Goal: Task Accomplishment & Management: Complete application form

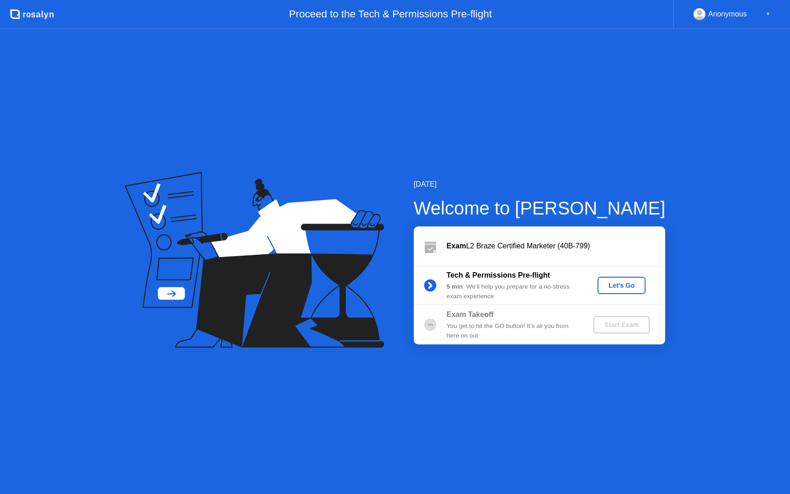
click at [642, 289] on button "Let's Go" at bounding box center [621, 285] width 48 height 17
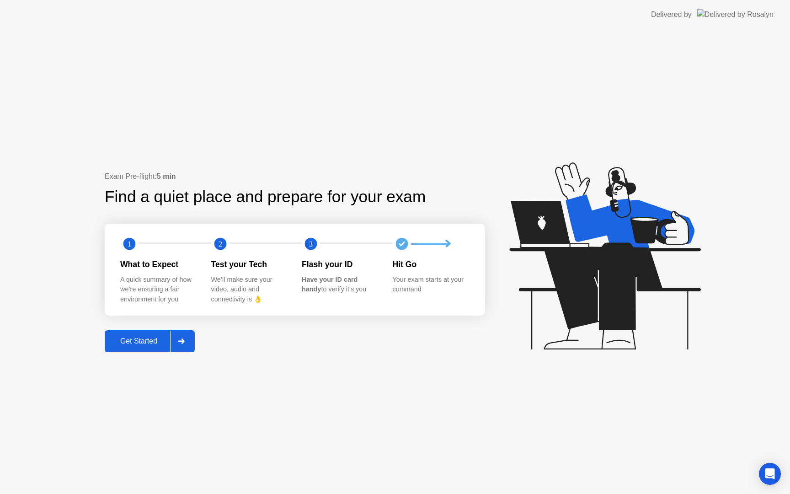
click at [154, 342] on div "Get Started" at bounding box center [138, 341] width 63 height 8
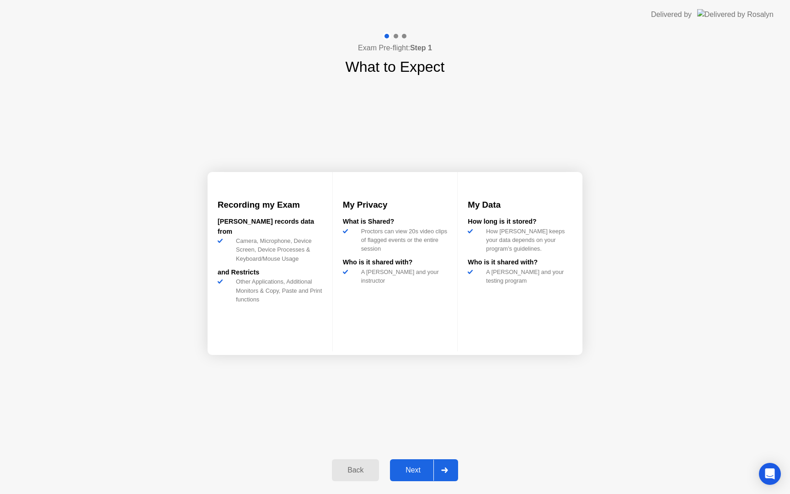
click at [415, 469] on div "Next" at bounding box center [413, 470] width 41 height 8
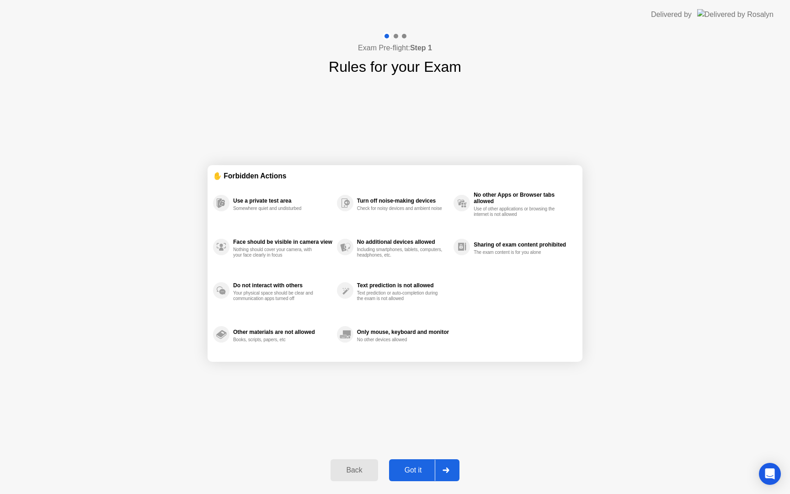
click at [422, 472] on div "Got it" at bounding box center [413, 470] width 43 height 8
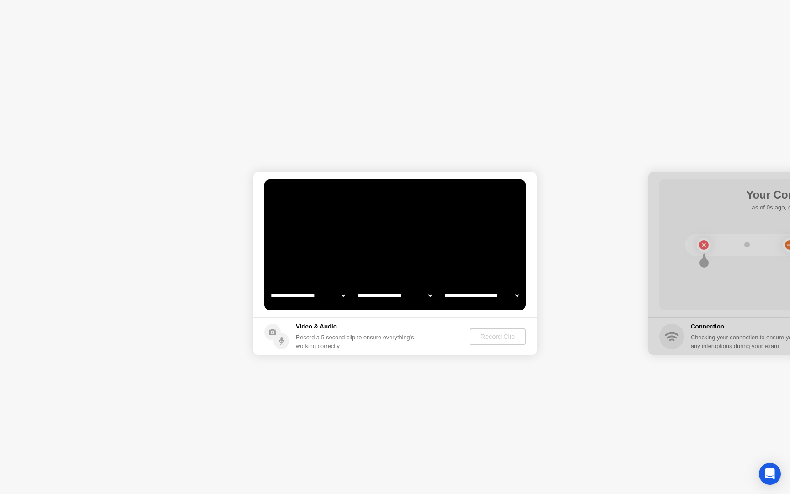
select select "**********"
select select "*******"
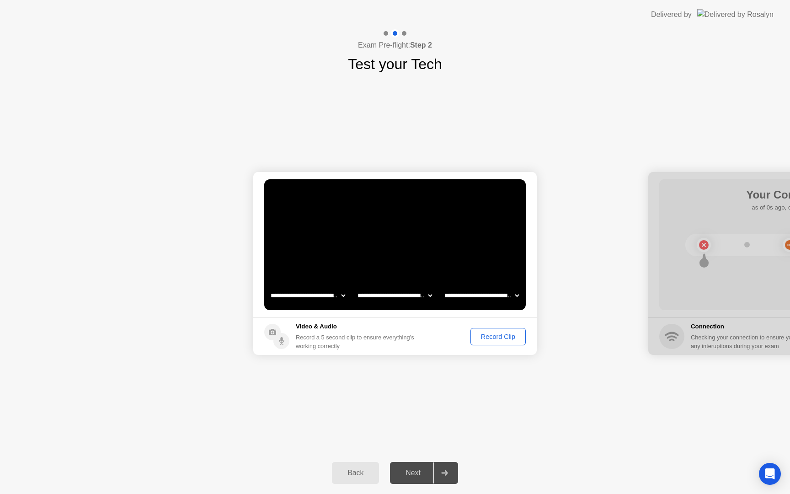
click at [414, 474] on div "Next" at bounding box center [413, 473] width 41 height 8
drag, startPoint x: 741, startPoint y: 294, endPoint x: 712, endPoint y: 296, distance: 29.8
click at [712, 296] on div at bounding box center [789, 263] width 283 height 183
click at [496, 335] on div "Record Clip" at bounding box center [498, 336] width 49 height 7
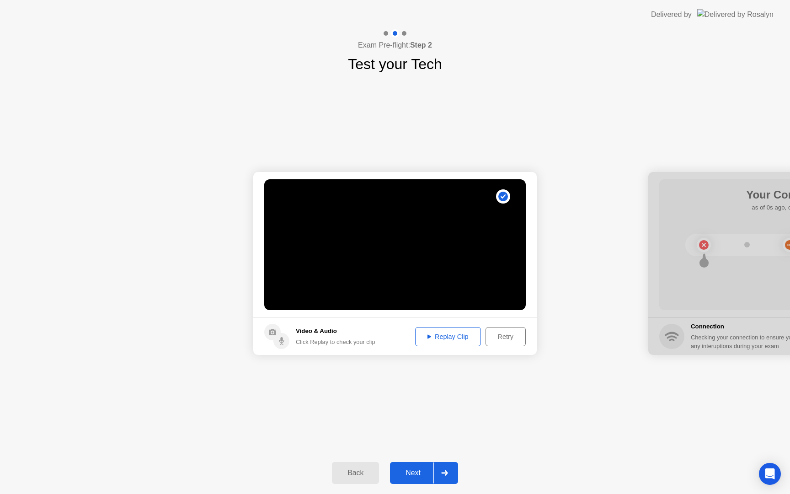
click at [418, 473] on div "Next" at bounding box center [413, 473] width 41 height 8
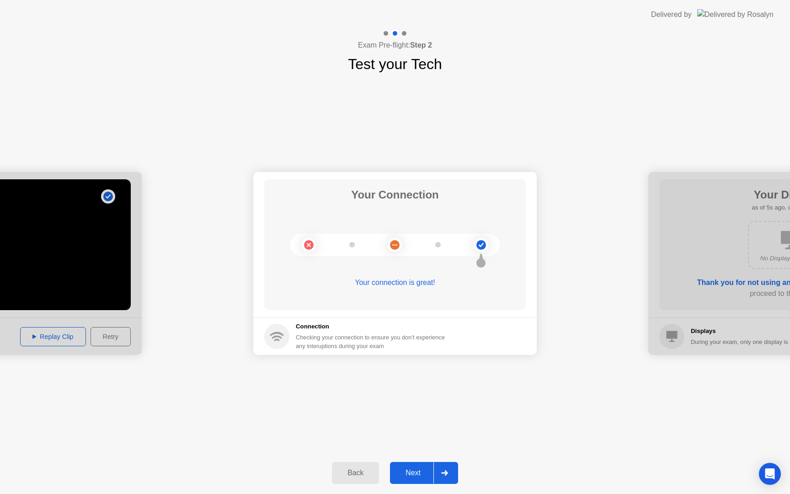
click at [419, 472] on div "Next" at bounding box center [413, 473] width 41 height 8
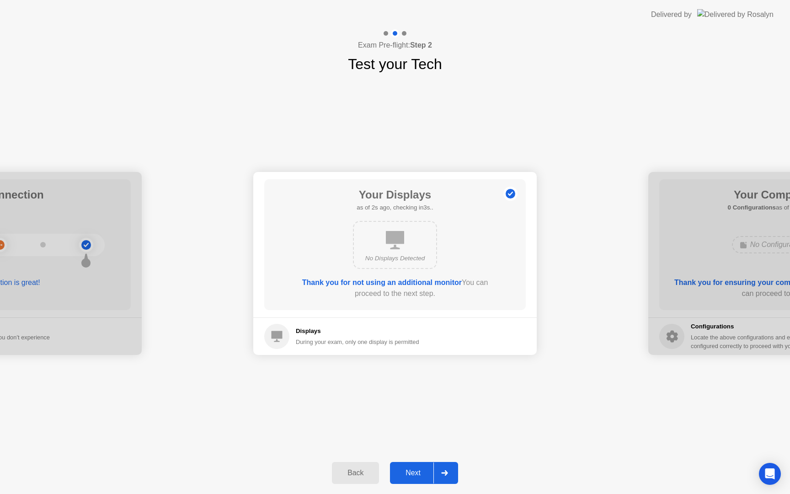
click at [409, 471] on div "Next" at bounding box center [413, 473] width 41 height 8
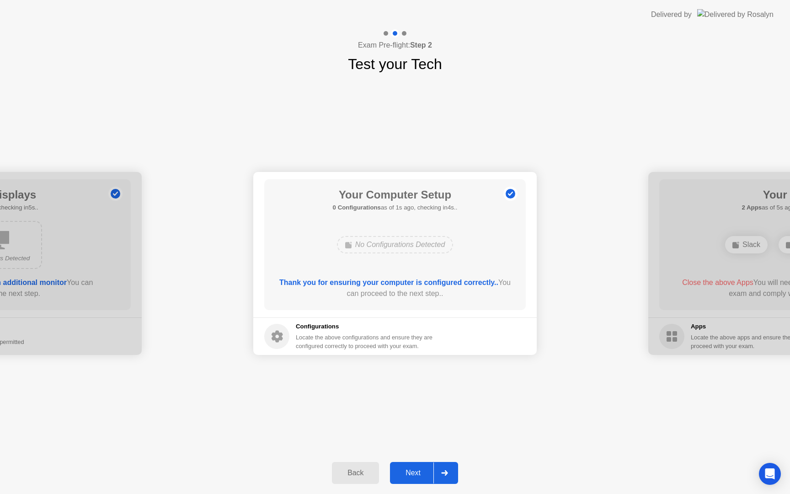
click at [409, 471] on div "Next" at bounding box center [413, 473] width 41 height 8
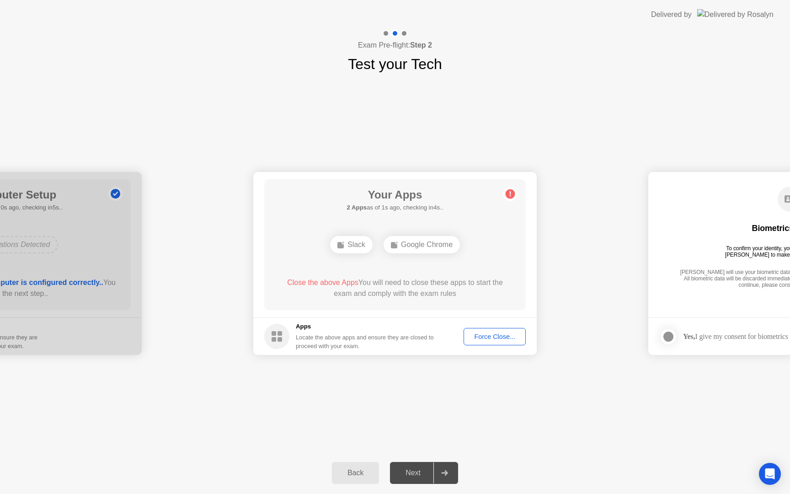
click at [495, 333] on div "Force Close..." at bounding box center [495, 336] width 56 height 7
click at [487, 334] on div "Force Close..." at bounding box center [495, 336] width 56 height 7
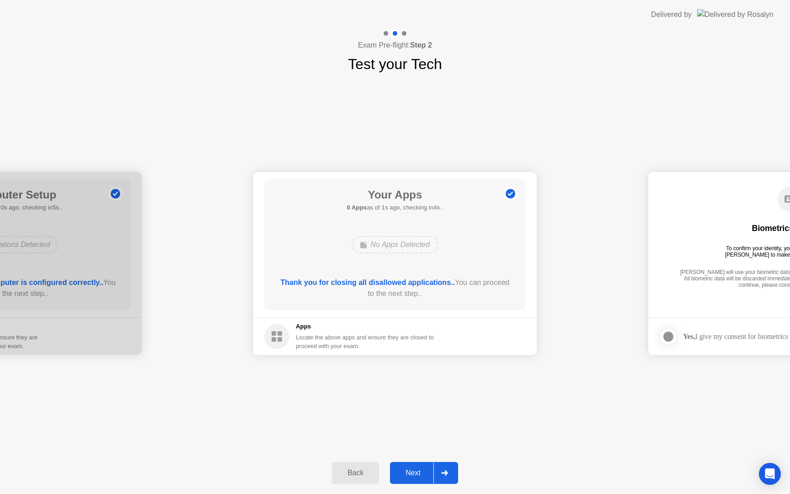
click at [418, 474] on div "Next" at bounding box center [413, 473] width 41 height 8
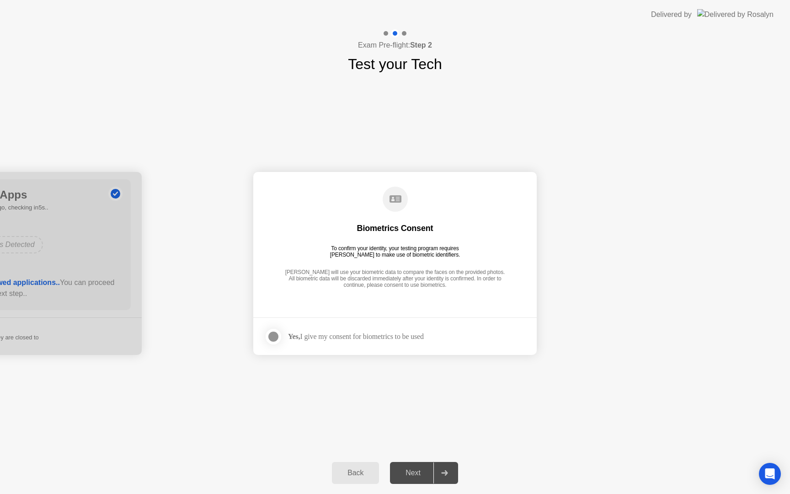
click at [279, 341] on label at bounding box center [276, 336] width 24 height 18
click at [420, 473] on div "Next" at bounding box center [413, 473] width 41 height 8
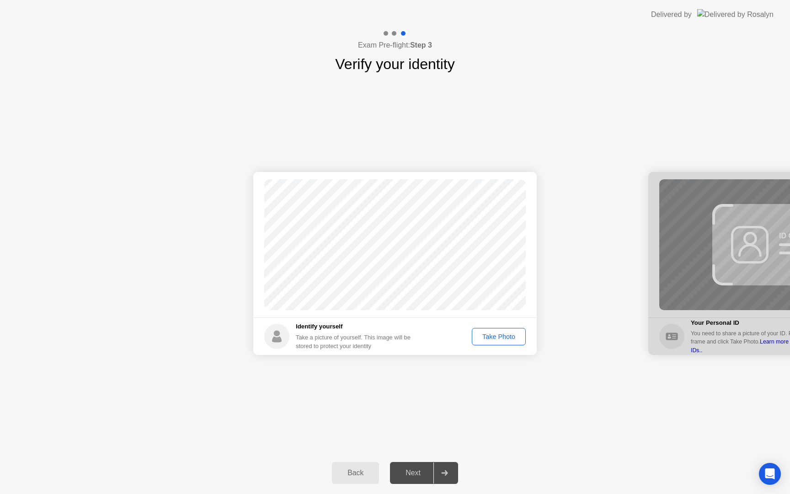
click at [502, 334] on div "Take Photo" at bounding box center [499, 336] width 48 height 7
click at [508, 333] on div "Retake" at bounding box center [505, 336] width 36 height 7
click at [509, 335] on div "Take Photo" at bounding box center [499, 336] width 48 height 7
click at [405, 474] on div "Next" at bounding box center [413, 473] width 41 height 8
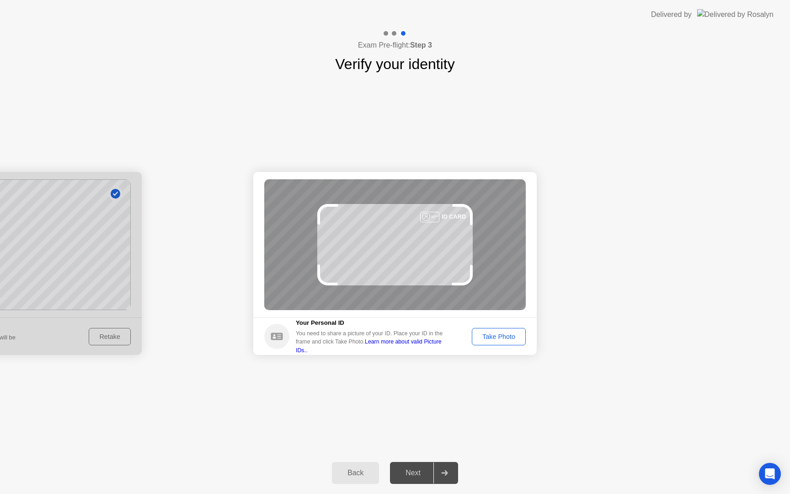
click at [494, 330] on button "Take Photo" at bounding box center [499, 336] width 54 height 17
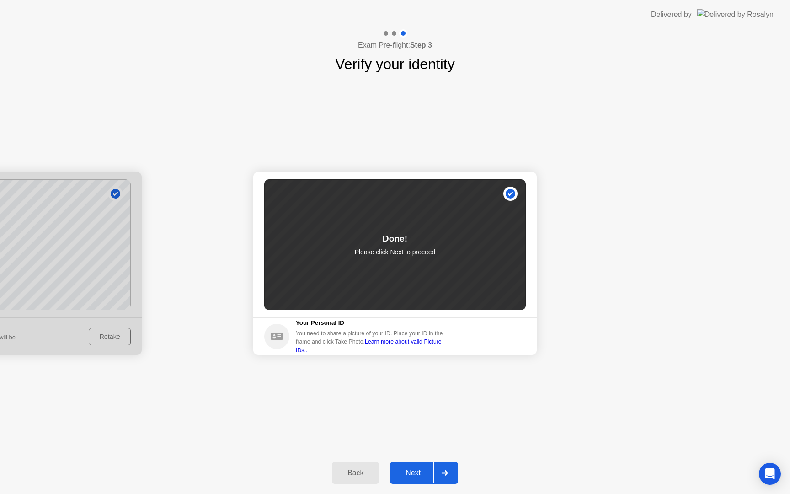
click at [422, 477] on div "Next" at bounding box center [413, 473] width 41 height 8
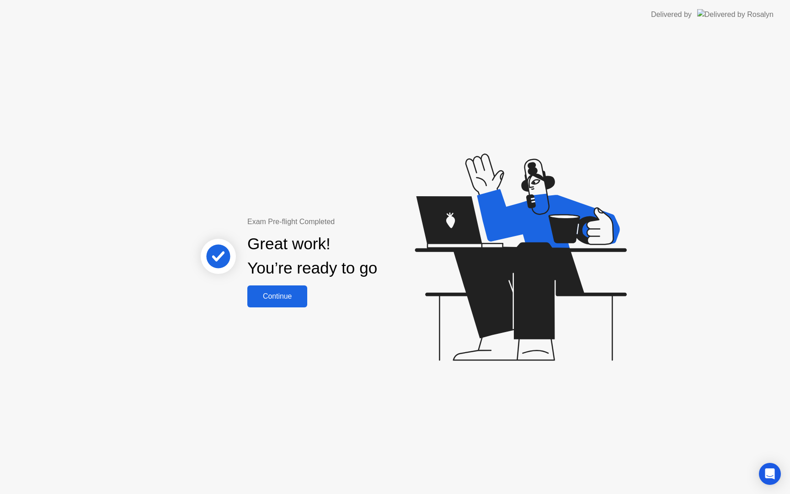
click at [275, 294] on div "Continue" at bounding box center [277, 296] width 54 height 8
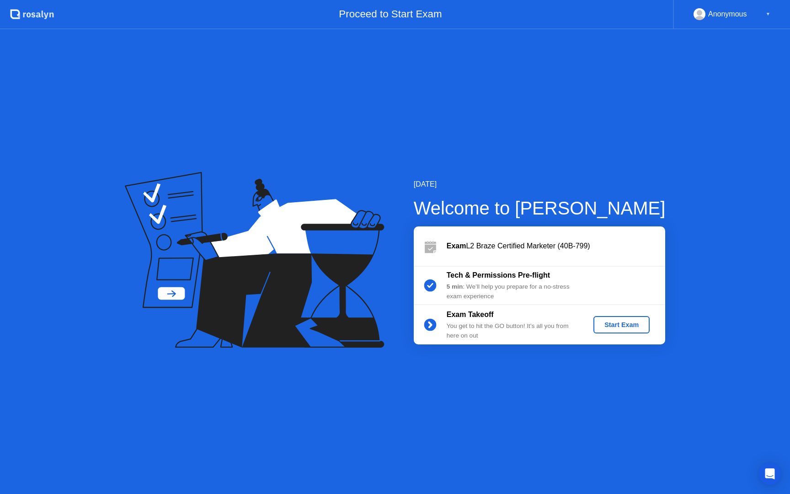
click at [628, 325] on div "Start Exam" at bounding box center [621, 324] width 49 height 7
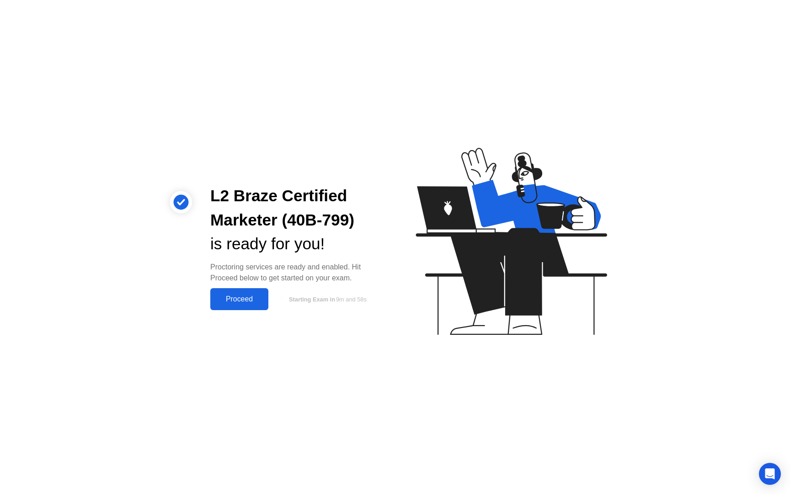
drag, startPoint x: 249, startPoint y: 300, endPoint x: 283, endPoint y: 341, distance: 53.5
click at [249, 300] on div "Proceed" at bounding box center [239, 299] width 53 height 8
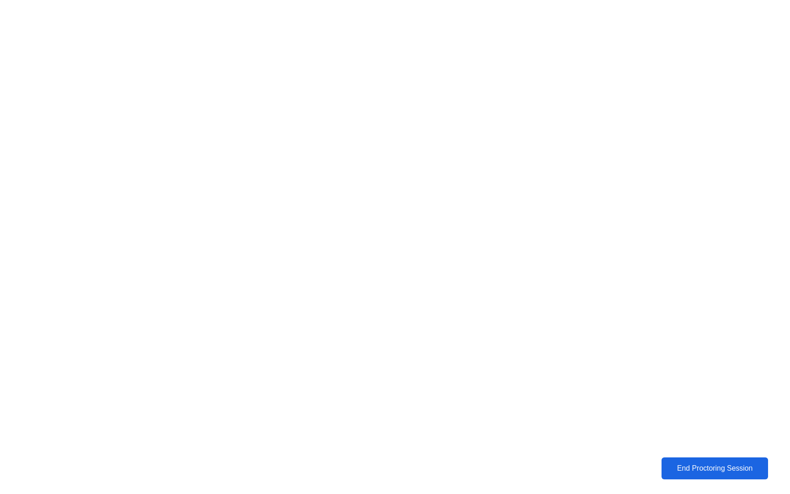
click at [696, 462] on button "End Proctoring Session" at bounding box center [714, 468] width 106 height 22
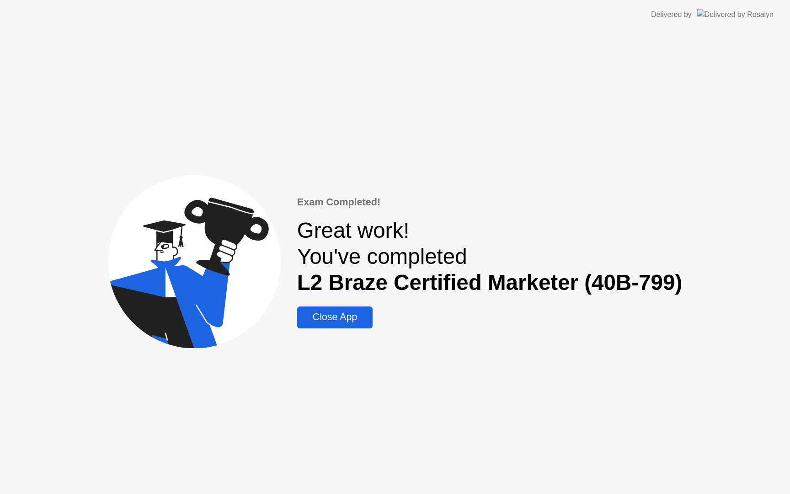
drag, startPoint x: 331, startPoint y: 314, endPoint x: 374, endPoint y: 373, distance: 73.2
click at [331, 314] on div "Close App" at bounding box center [335, 316] width 70 height 11
